Goal: Task Accomplishment & Management: Manage account settings

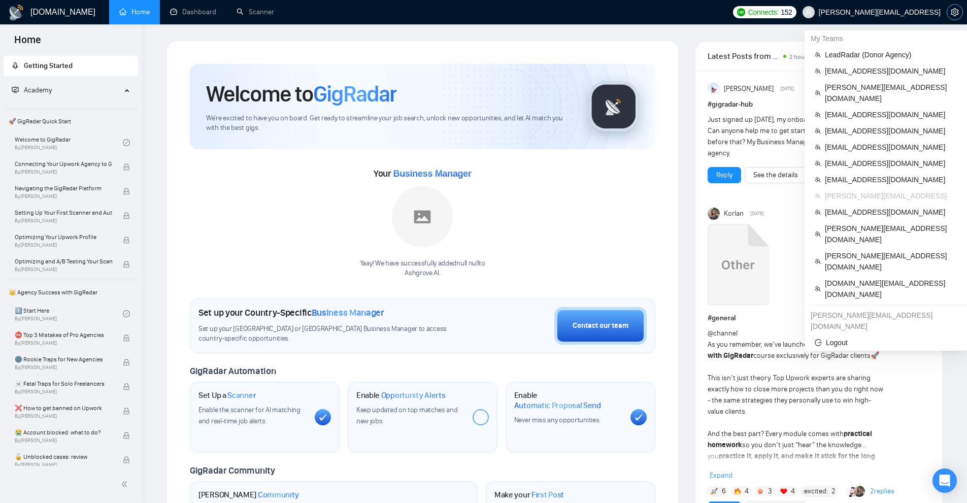
click at [954, 8] on button "button" at bounding box center [955, 12] width 16 height 16
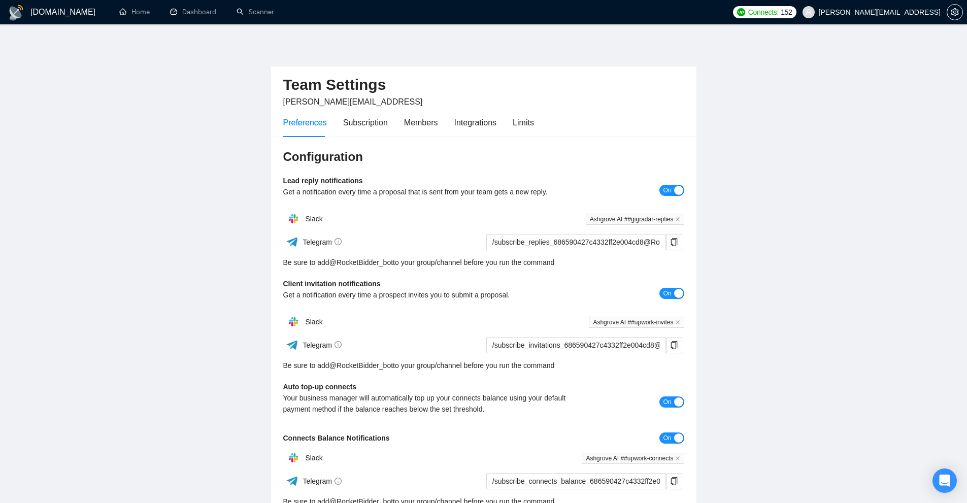
click at [505, 123] on div "Preferences Subscription Members Integrations Limits" at bounding box center [408, 122] width 251 height 29
click at [516, 122] on div "Limits" at bounding box center [523, 122] width 21 height 13
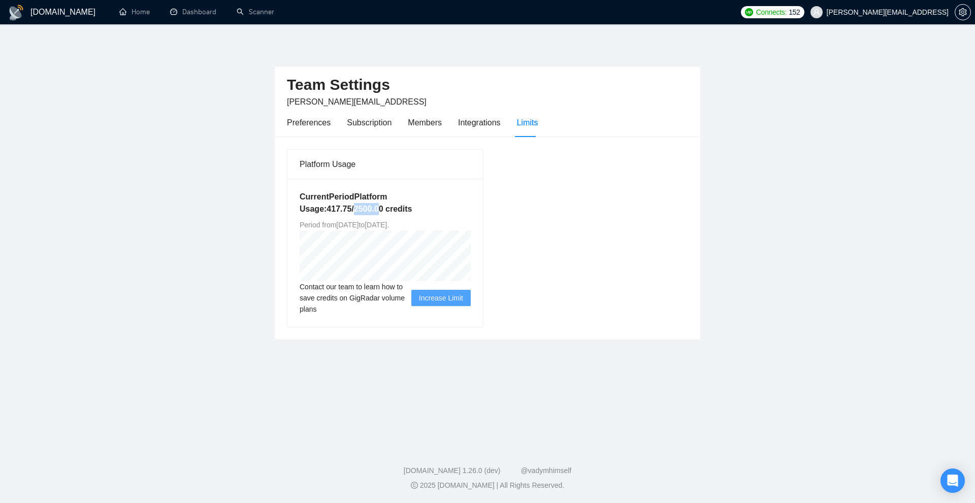
drag, startPoint x: 361, startPoint y: 208, endPoint x: 375, endPoint y: 207, distance: 14.2
click at [375, 207] on h5 "Current Period Platform Usage: 417.75 / 2500.00 credits" at bounding box center [385, 203] width 171 height 24
click at [463, 209] on h5 "Current Period Platform Usage: 417.75 / 2500.00 credits" at bounding box center [385, 203] width 171 height 24
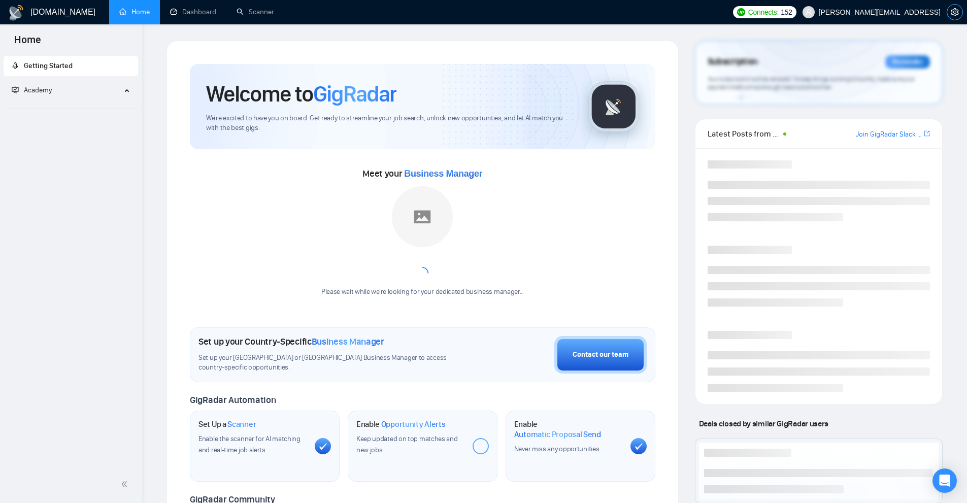
click at [952, 11] on icon "setting" at bounding box center [955, 12] width 8 height 8
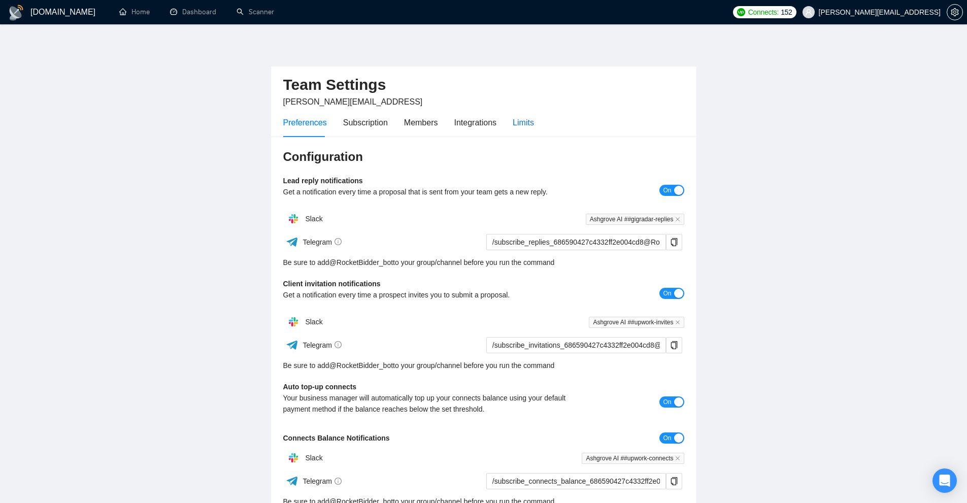
click at [528, 116] on div "Limits" at bounding box center [523, 122] width 21 height 13
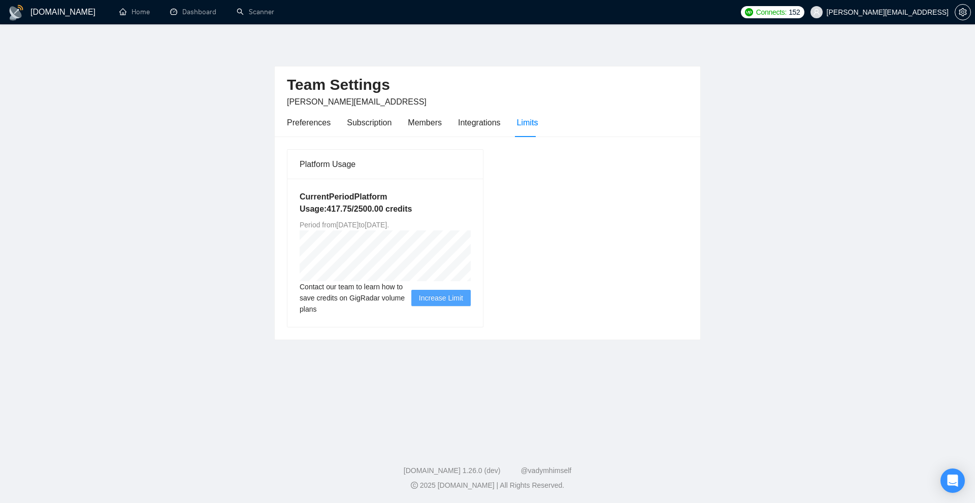
click at [557, 214] on div "Platform Usage Current Period Platform Usage: 417.75 / 2500.00 credits Period f…" at bounding box center [487, 238] width 409 height 179
click at [735, 291] on main "Team Settings toby@ashgrove.ai Preferences Subscription Members Integrations Li…" at bounding box center [487, 233] width 943 height 384
click at [37, 407] on main "Team Settings toby@ashgrove.ai Preferences Subscription Members Integrations Li…" at bounding box center [487, 233] width 943 height 384
click at [733, 359] on main "Team Settings toby@ashgrove.ai Preferences Subscription Members Integrations Li…" at bounding box center [487, 233] width 943 height 384
click at [800, 307] on main "Team Settings toby@ashgrove.ai Preferences Subscription Members Integrations Li…" at bounding box center [487, 233] width 943 height 384
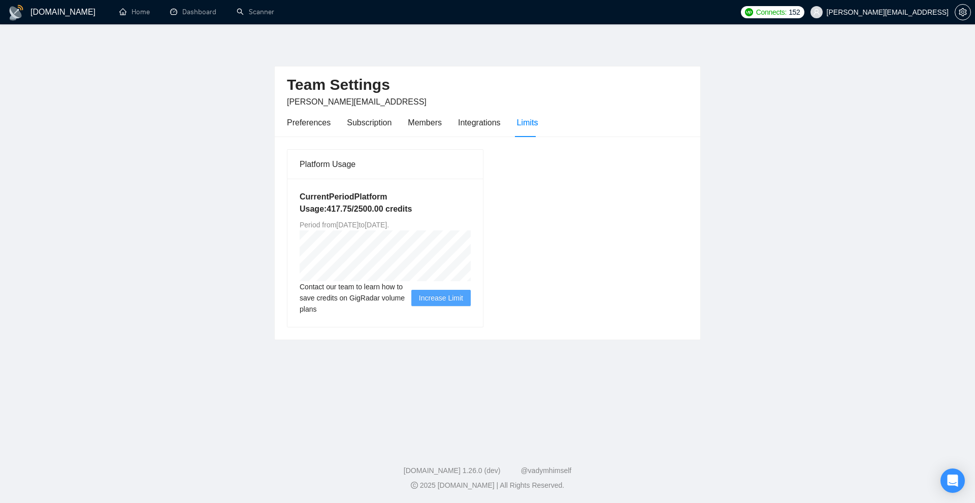
click at [831, 356] on main "Team Settings toby@ashgrove.ai Preferences Subscription Members Integrations Li…" at bounding box center [487, 233] width 943 height 384
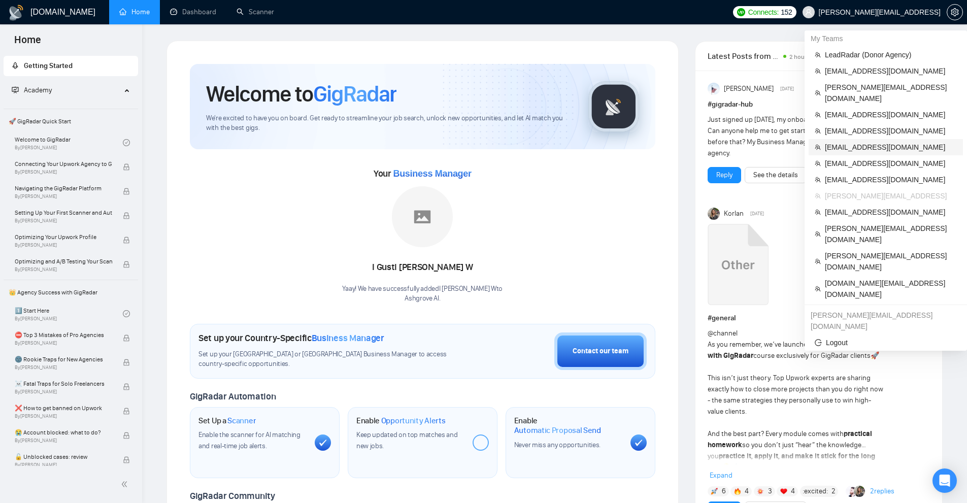
click at [856, 142] on span "[EMAIL_ADDRESS][DOMAIN_NAME]" at bounding box center [891, 147] width 132 height 11
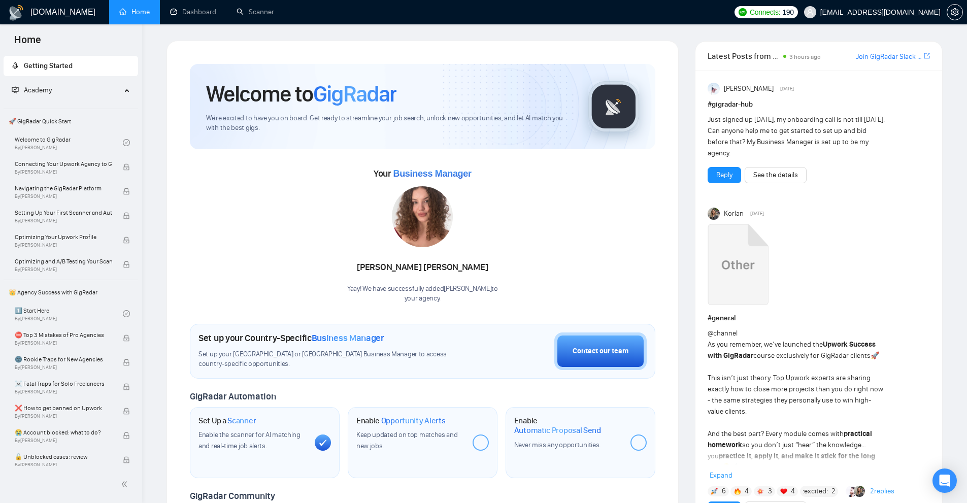
click at [343, 284] on div "Your Business Manager Polina Kravets Yaay! We have successfully added Polina Kr…" at bounding box center [423, 235] width 466 height 138
drag, startPoint x: 422, startPoint y: 208, endPoint x: 379, endPoint y: 214, distance: 43.1
click at [384, 213] on div "Polina Kravets Yaay! We have successfully added Polina Kravets to your agency ." at bounding box center [422, 244] width 151 height 117
click at [244, 9] on link "Scanner" at bounding box center [256, 12] width 38 height 9
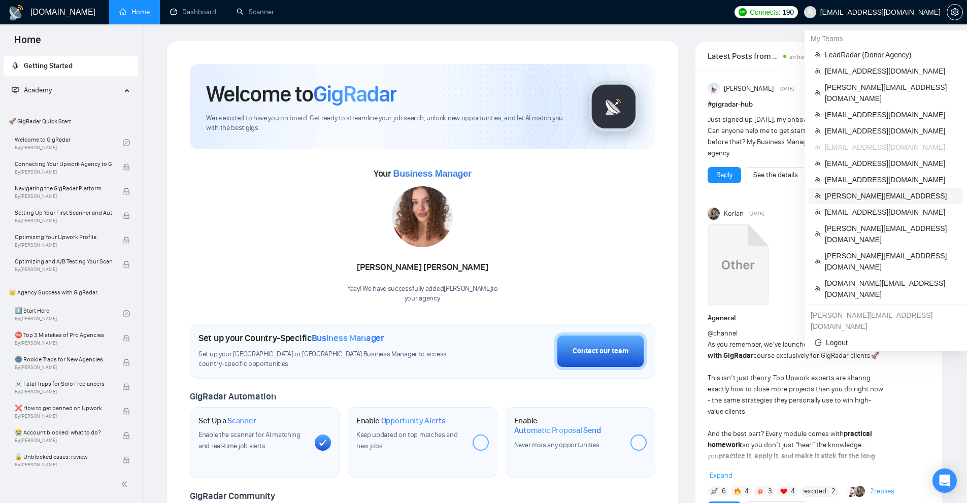
click at [845, 190] on span "[PERSON_NAME][EMAIL_ADDRESS]" at bounding box center [891, 195] width 132 height 11
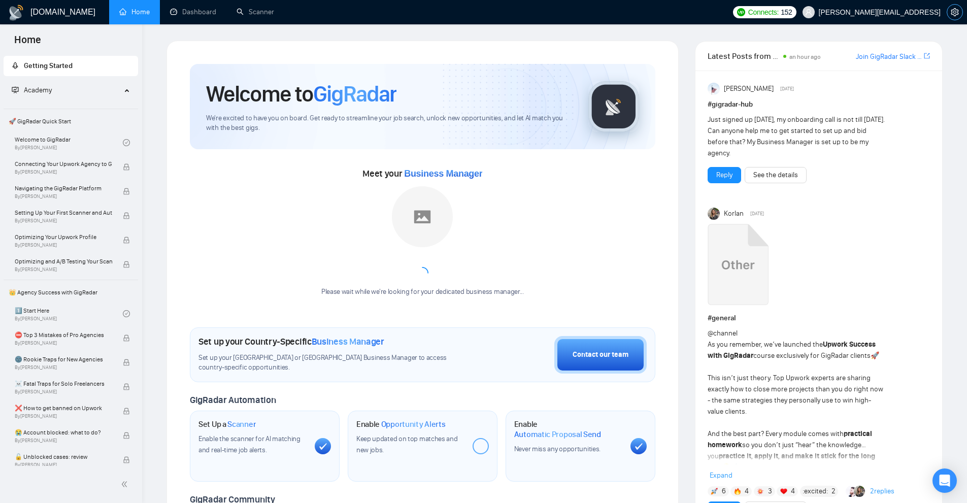
click at [959, 14] on span "setting" at bounding box center [955, 12] width 15 height 8
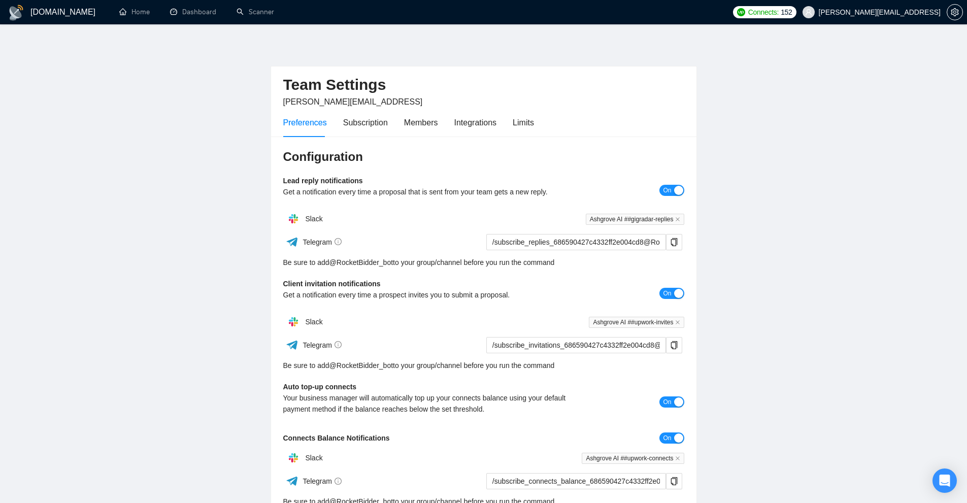
click at [538, 121] on div "Preferences Subscription Members Integrations Limits" at bounding box center [483, 122] width 401 height 29
click at [521, 121] on div "Limits" at bounding box center [523, 122] width 21 height 13
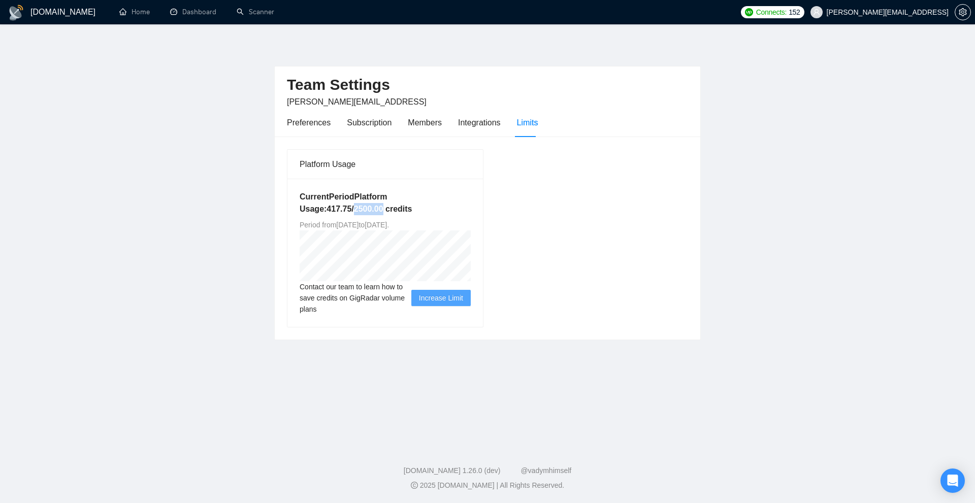
drag, startPoint x: 352, startPoint y: 208, endPoint x: 381, endPoint y: 207, distance: 28.5
click at [381, 207] on h5 "Current Period Platform Usage: 417.75 / 2500.00 credits" at bounding box center [385, 203] width 171 height 24
click at [410, 198] on h5 "Current Period Platform Usage: 417.75 / 2500.00 credits" at bounding box center [385, 203] width 171 height 24
click at [357, 208] on h5 "Current Period Platform Usage: 417.75 / 2500.00 credits" at bounding box center [385, 203] width 171 height 24
drag, startPoint x: 351, startPoint y: 208, endPoint x: 397, endPoint y: 208, distance: 45.7
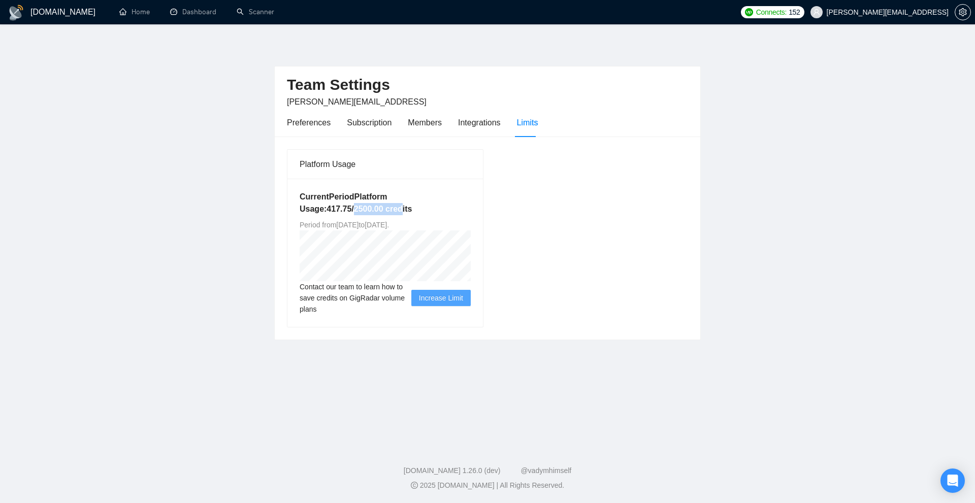
click at [397, 208] on h5 "Current Period Platform Usage: 417.75 / 2500.00 credits" at bounding box center [385, 203] width 171 height 24
